Goal: Information Seeking & Learning: Check status

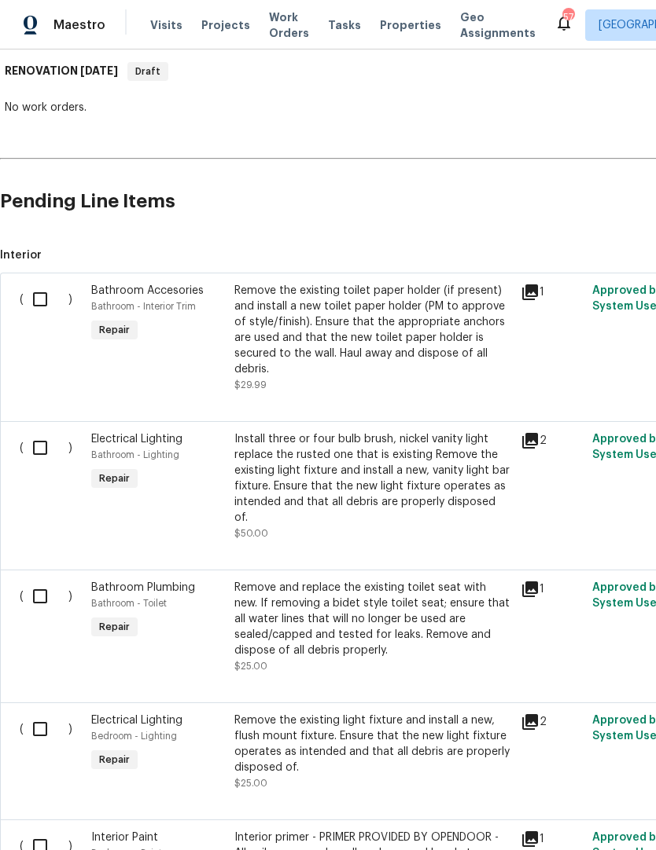
scroll to position [253, 0]
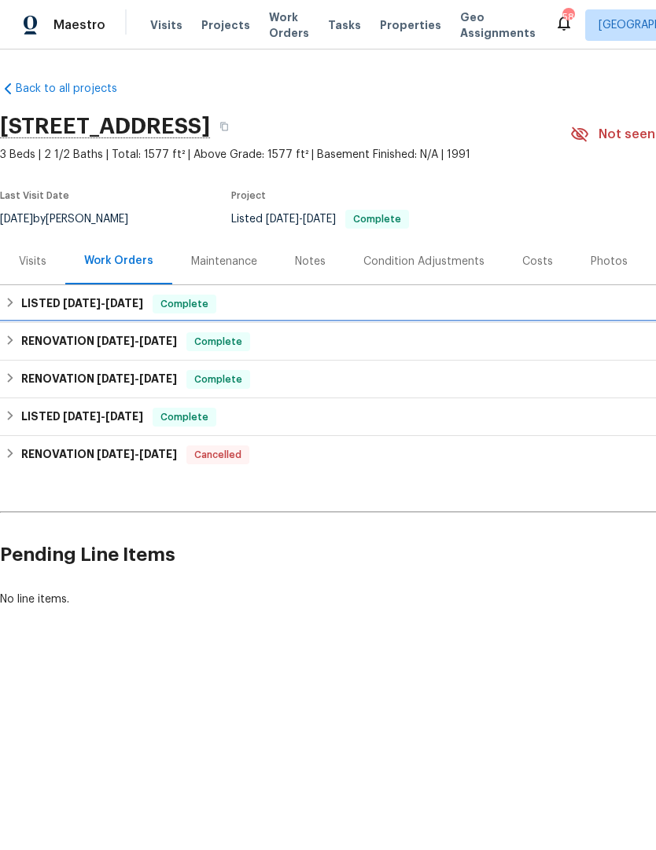
click at [72, 342] on h6 "RENOVATION 8/1/25 - 8/12/25" at bounding box center [99, 341] width 156 height 19
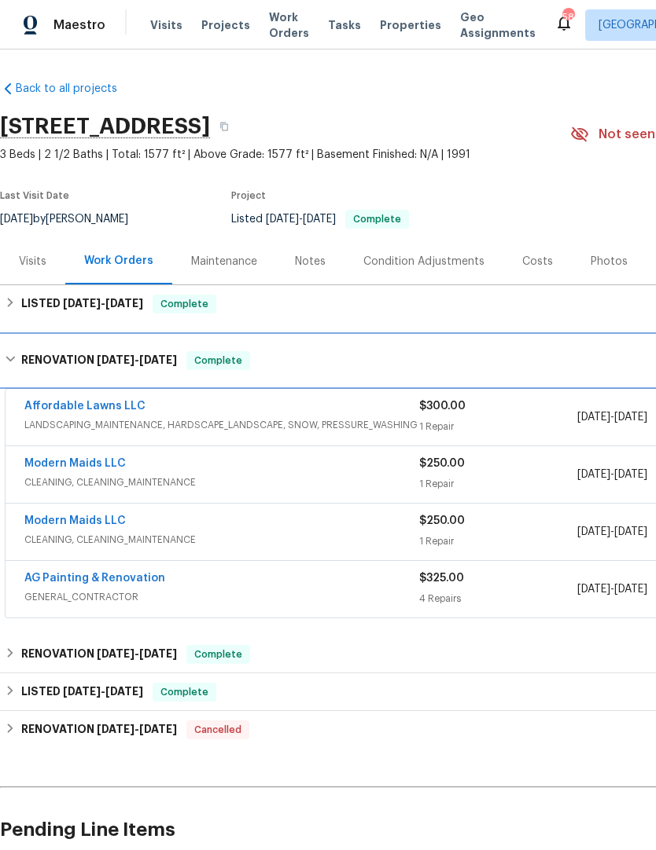
click at [60, 362] on h6 "RENOVATION 8/1/25 - 8/12/25" at bounding box center [99, 360] width 156 height 19
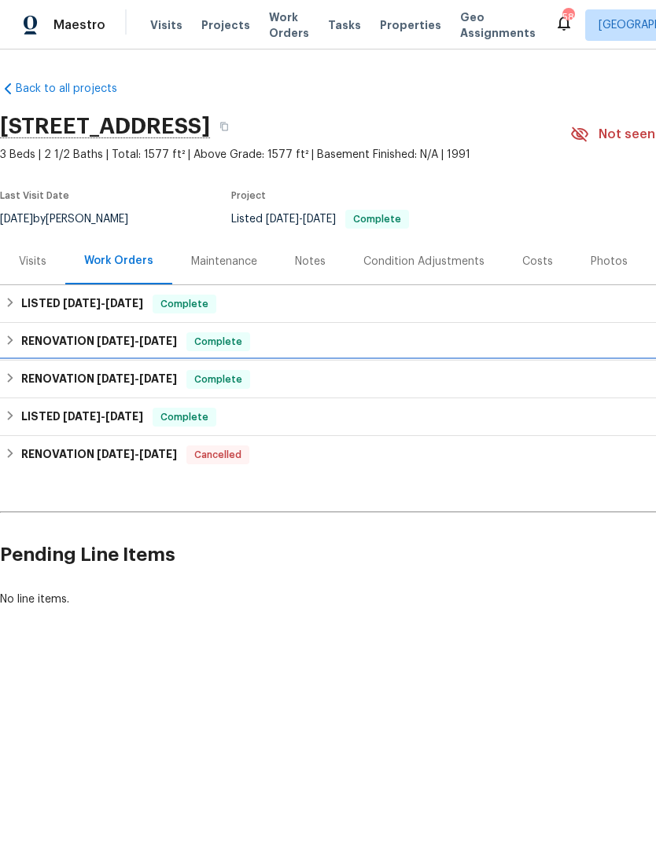
click at [119, 380] on span "7/21/25" at bounding box center [116, 378] width 38 height 11
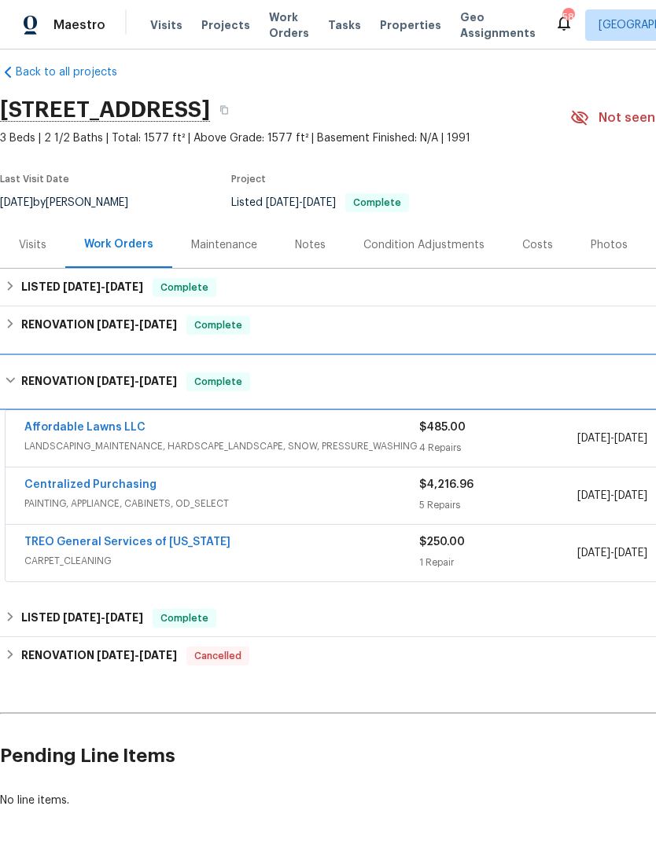
scroll to position [17, 0]
click at [132, 386] on span "7/21/25" at bounding box center [116, 381] width 38 height 11
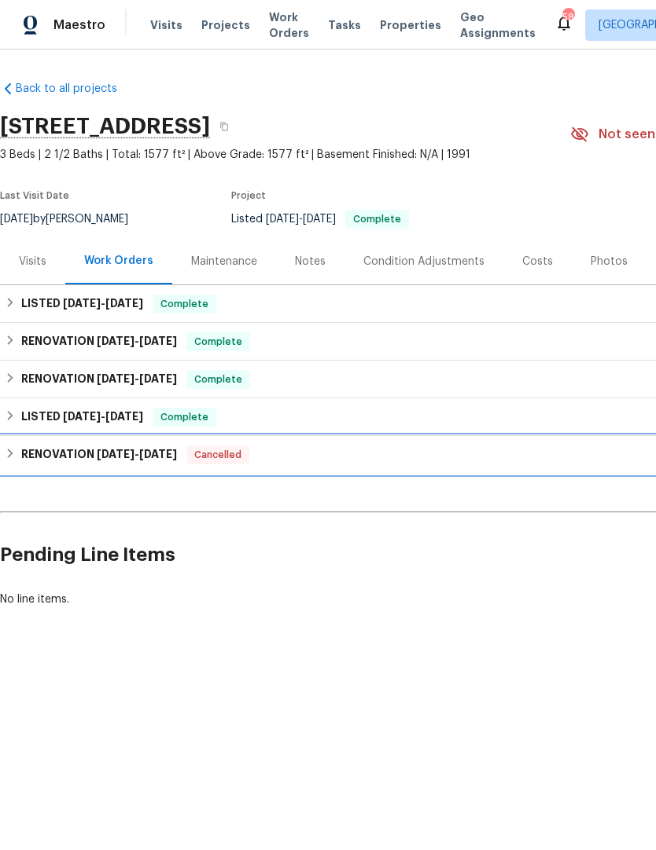
click at [127, 459] on span "5/27/25" at bounding box center [116, 454] width 38 height 11
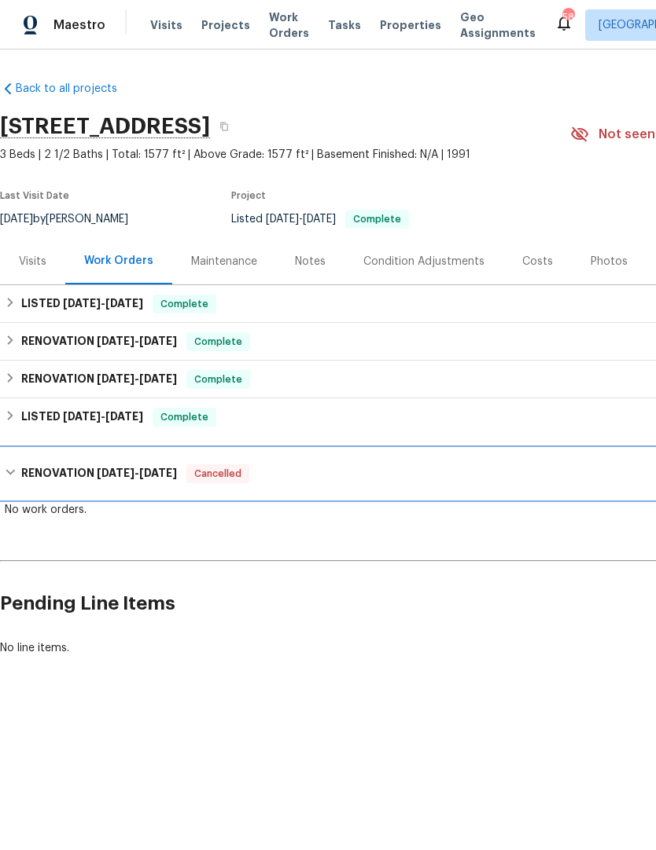
click at [127, 478] on span "5/27/25" at bounding box center [116, 473] width 38 height 11
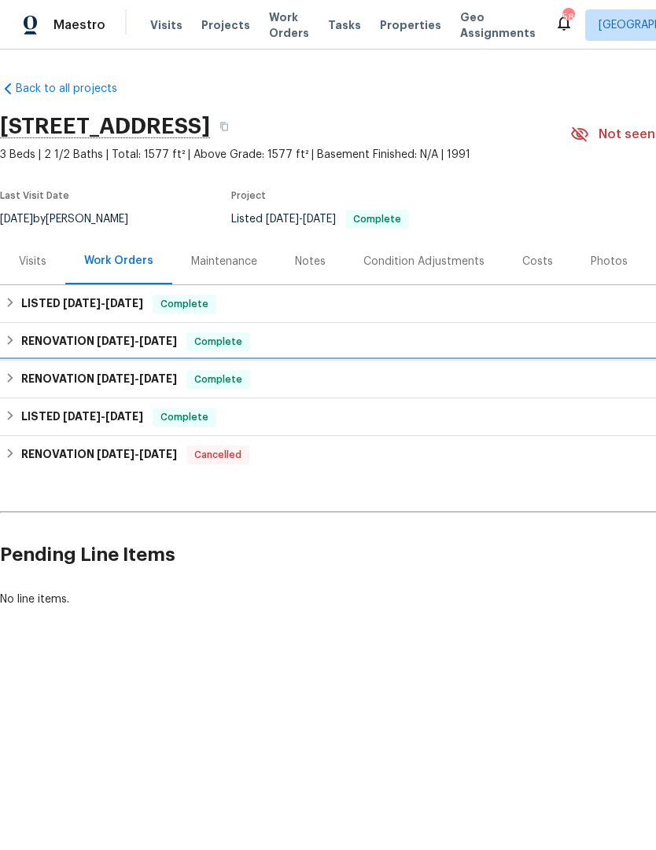
click at [134, 390] on div "RENOVATION 7/21/25 - 8/21/25 Complete" at bounding box center [444, 380] width 888 height 38
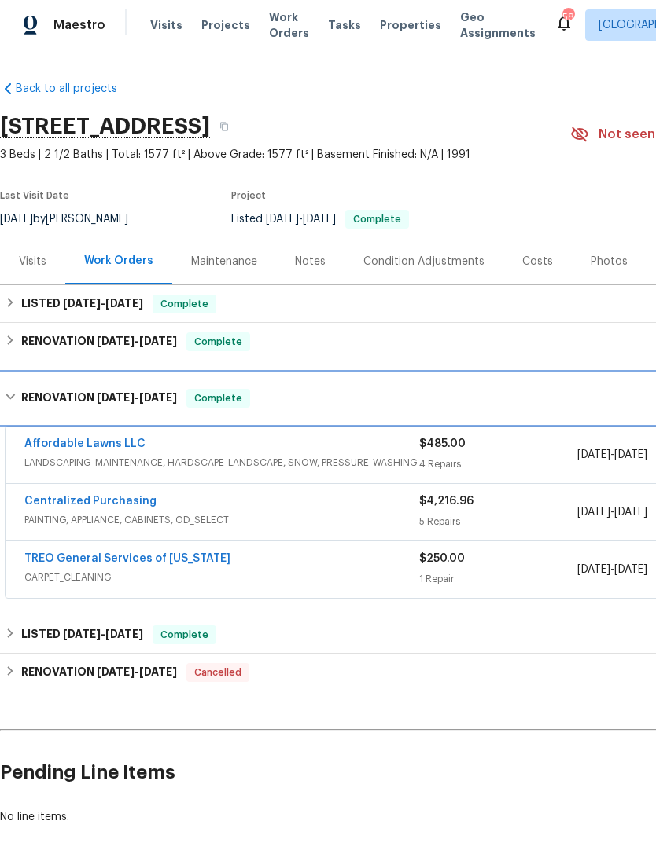
click at [119, 392] on span "7/21/25" at bounding box center [116, 397] width 38 height 11
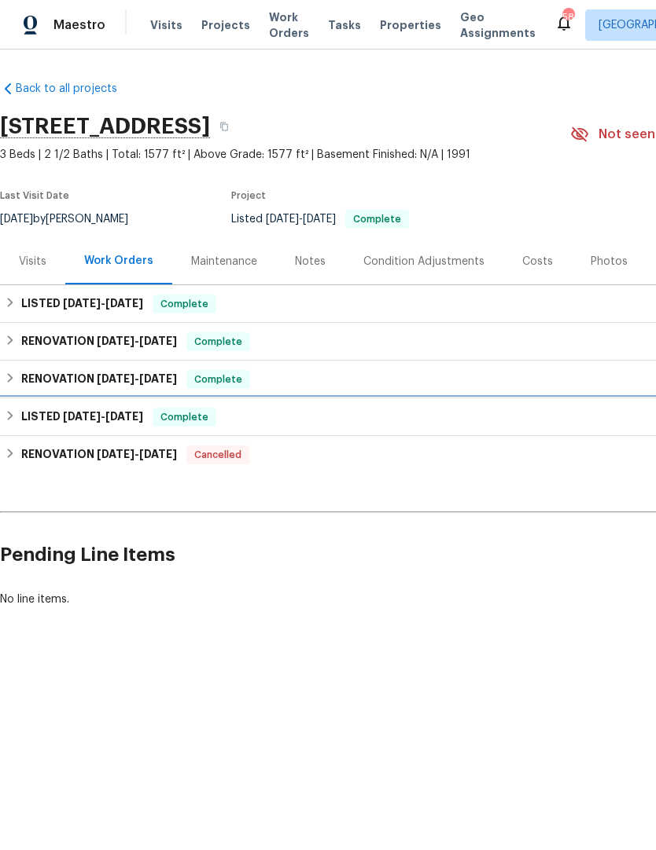
click at [138, 429] on div "LISTED 7/21/25 - 8/5/25 Complete" at bounding box center [444, 418] width 888 height 38
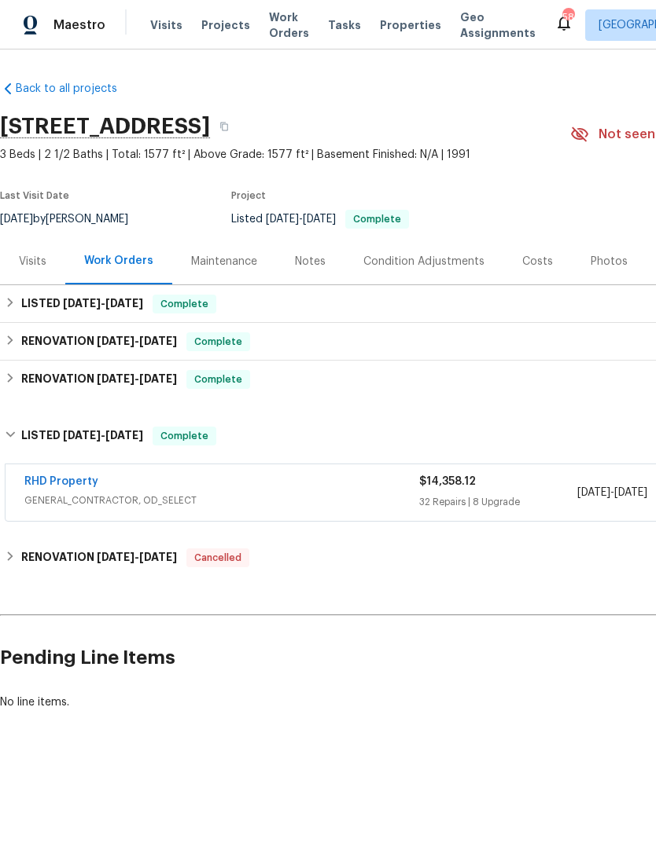
click at [65, 481] on link "RHD Property" at bounding box center [61, 481] width 74 height 11
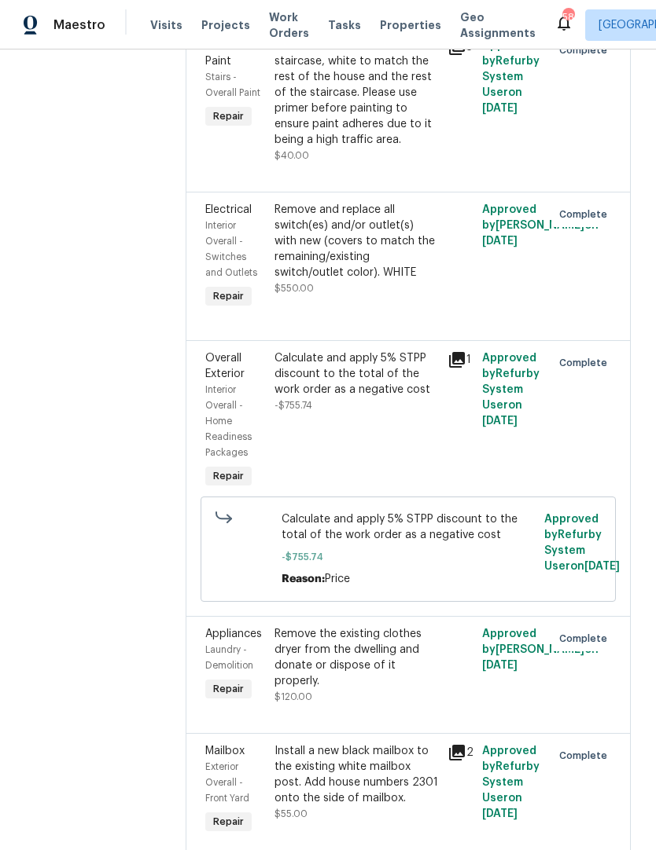
scroll to position [5691, 0]
